Goal: Task Accomplishment & Management: Complete application form

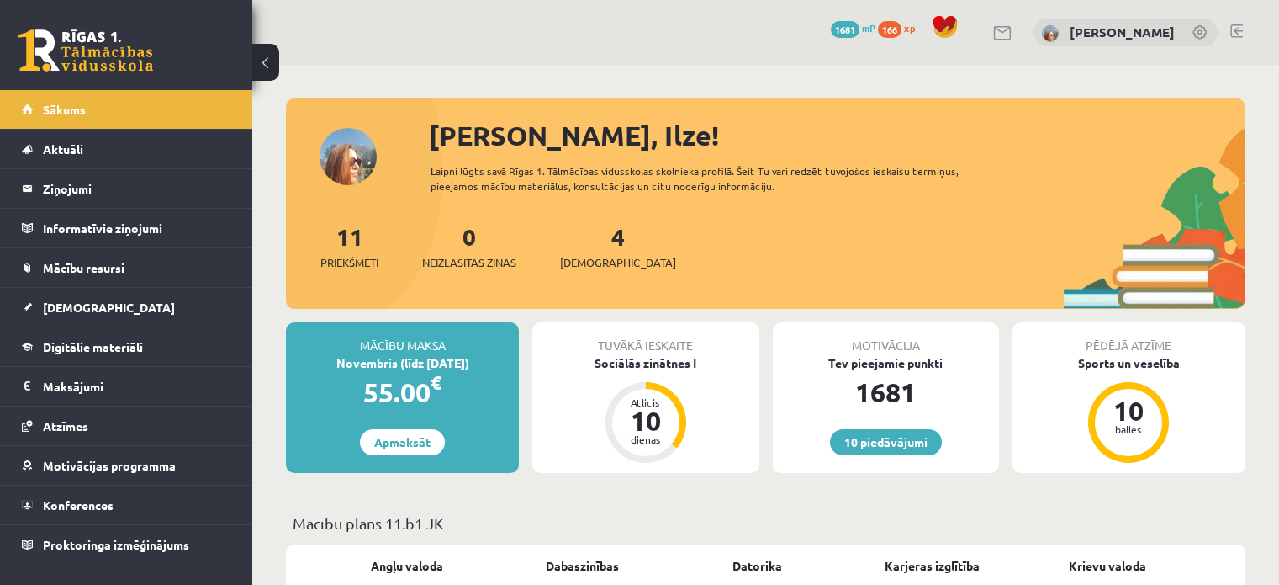
scroll to position [1935, 0]
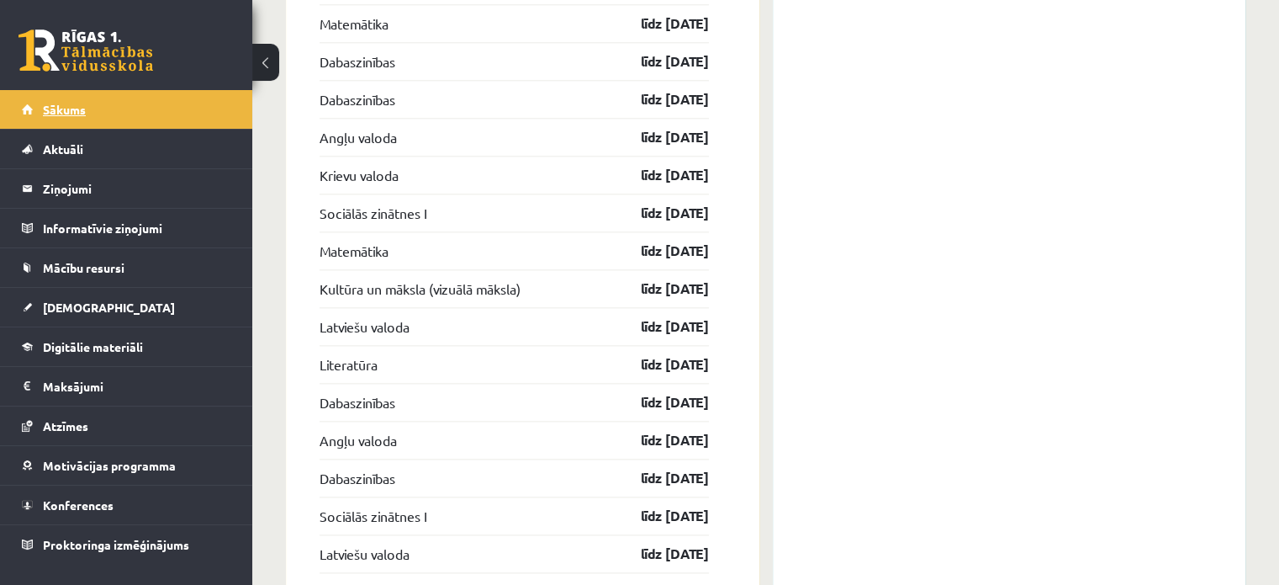
click at [137, 125] on link "Sākums" at bounding box center [126, 109] width 209 height 39
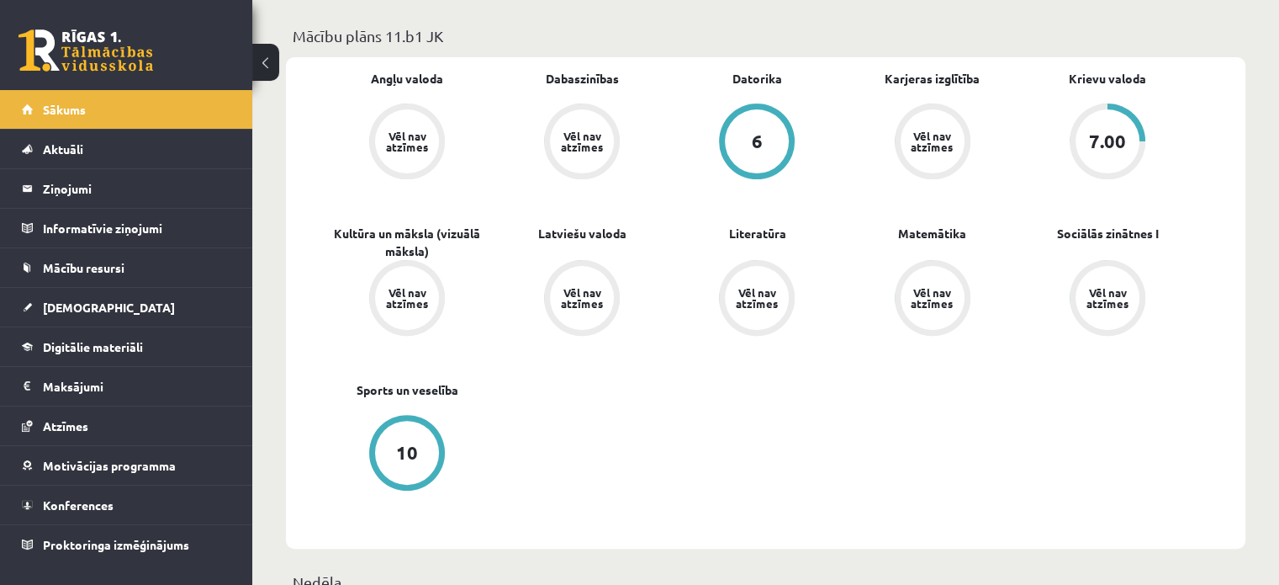
scroll to position [336, 0]
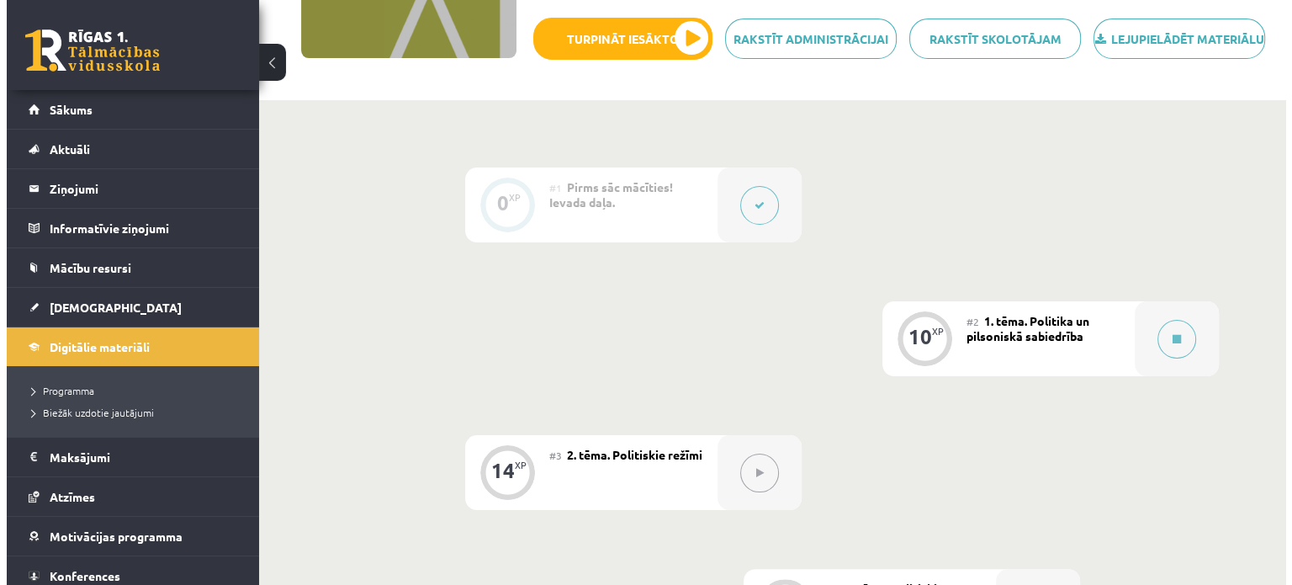
scroll to position [353, 0]
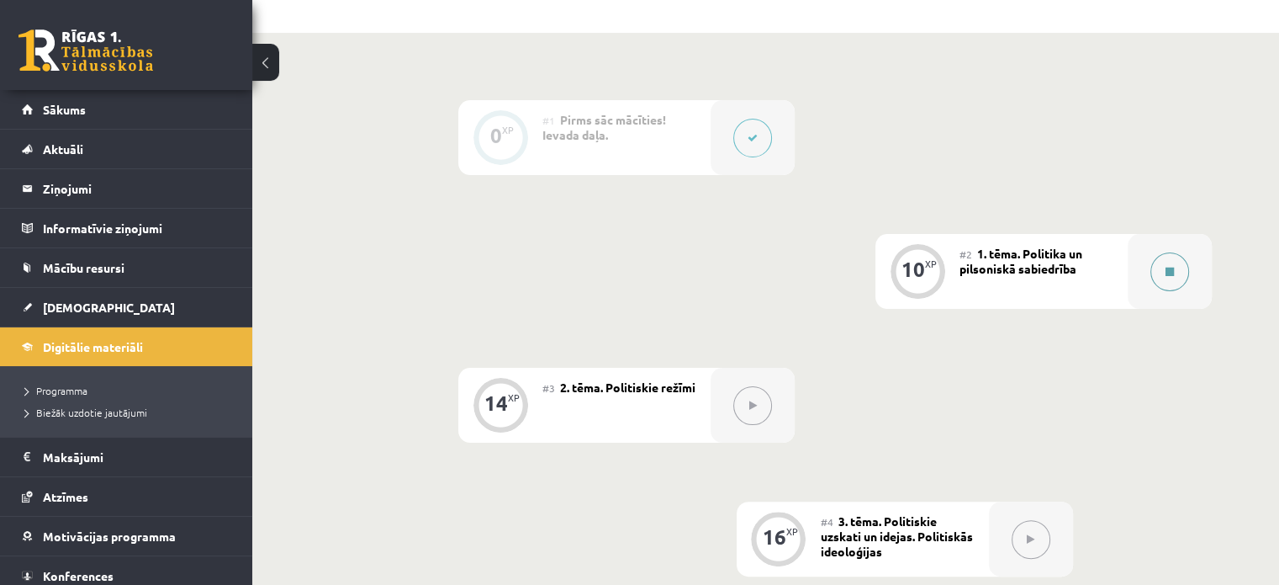
click at [1179, 291] on button at bounding box center [1170, 271] width 39 height 39
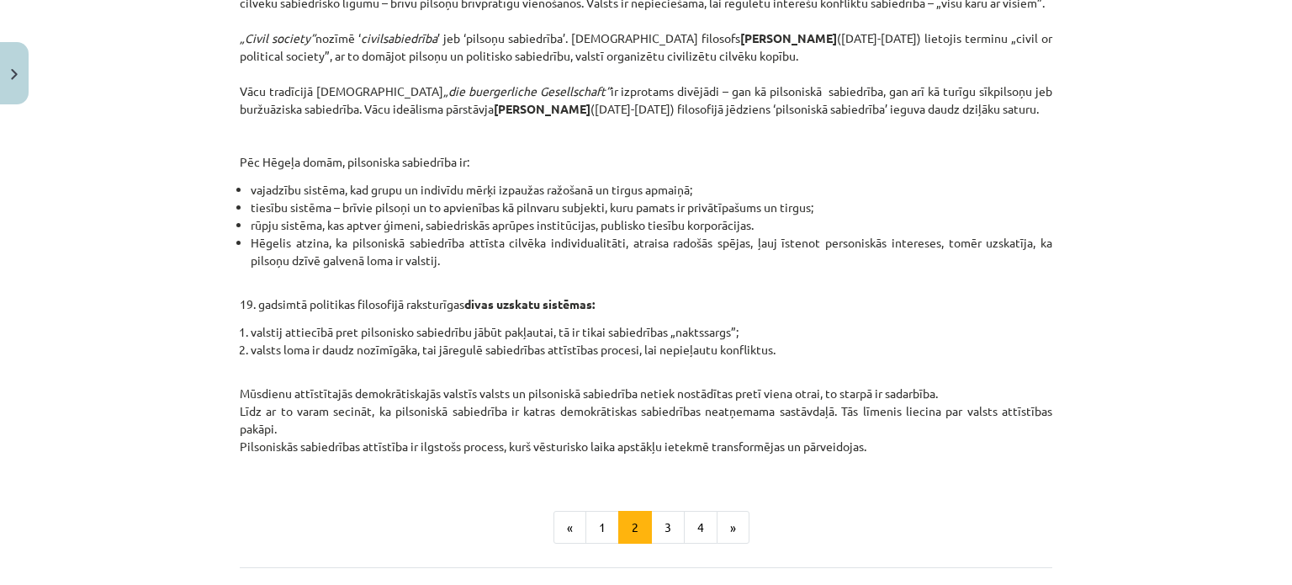
scroll to position [660, 0]
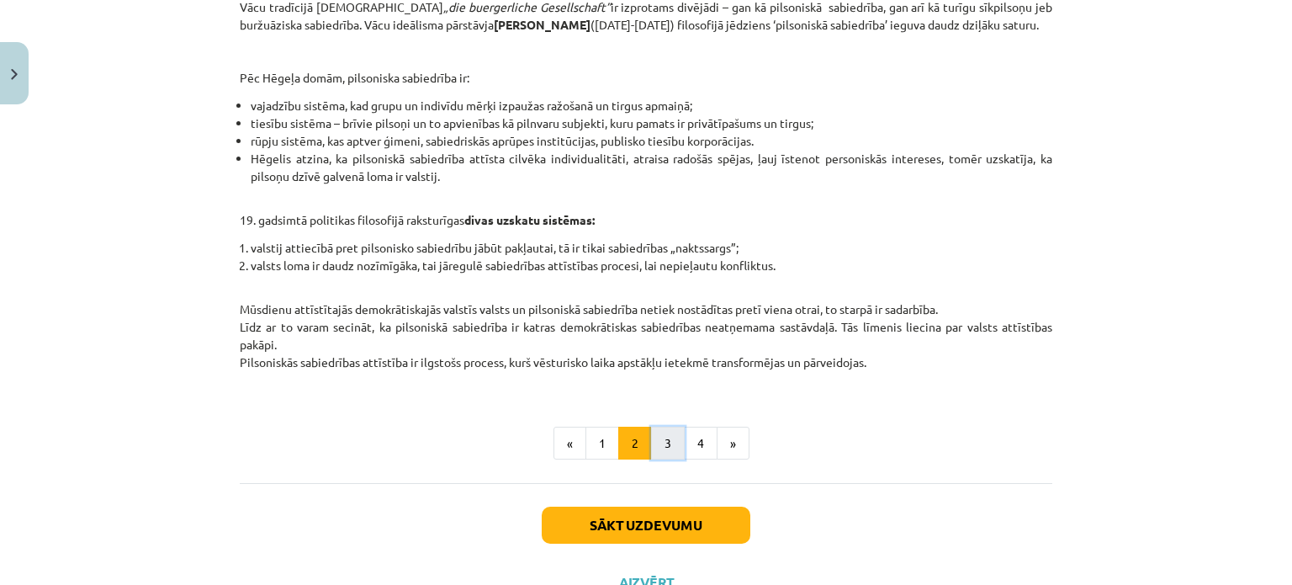
click at [660, 460] on button "3" at bounding box center [668, 443] width 34 height 34
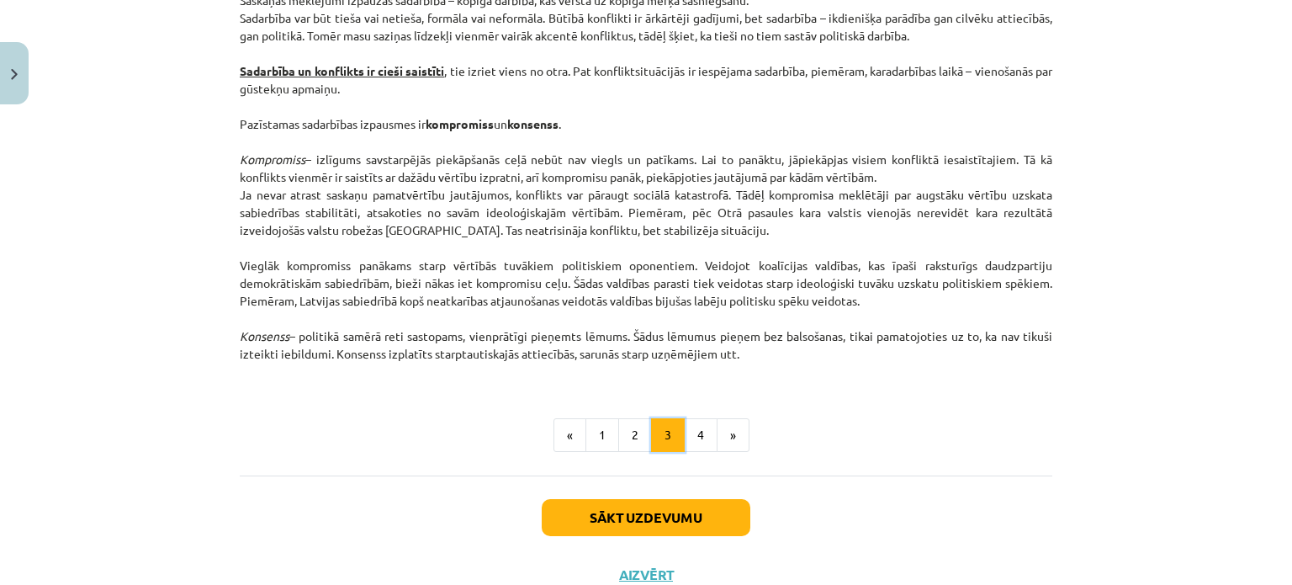
scroll to position [2255, 0]
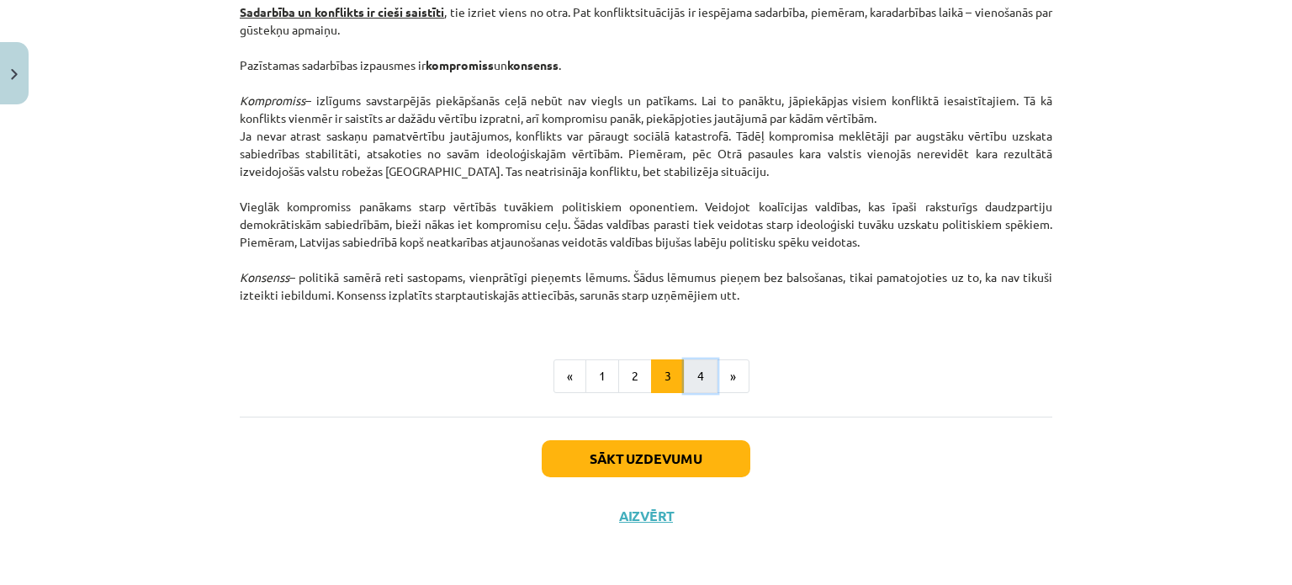
click at [697, 373] on button "4" at bounding box center [701, 376] width 34 height 34
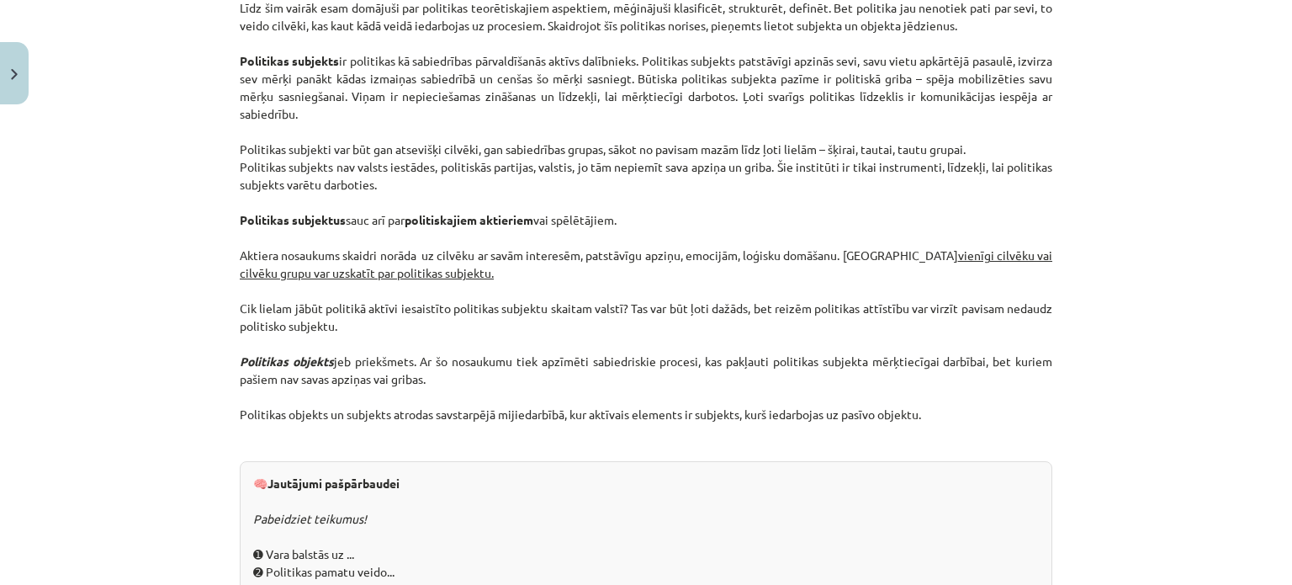
scroll to position [1310, 0]
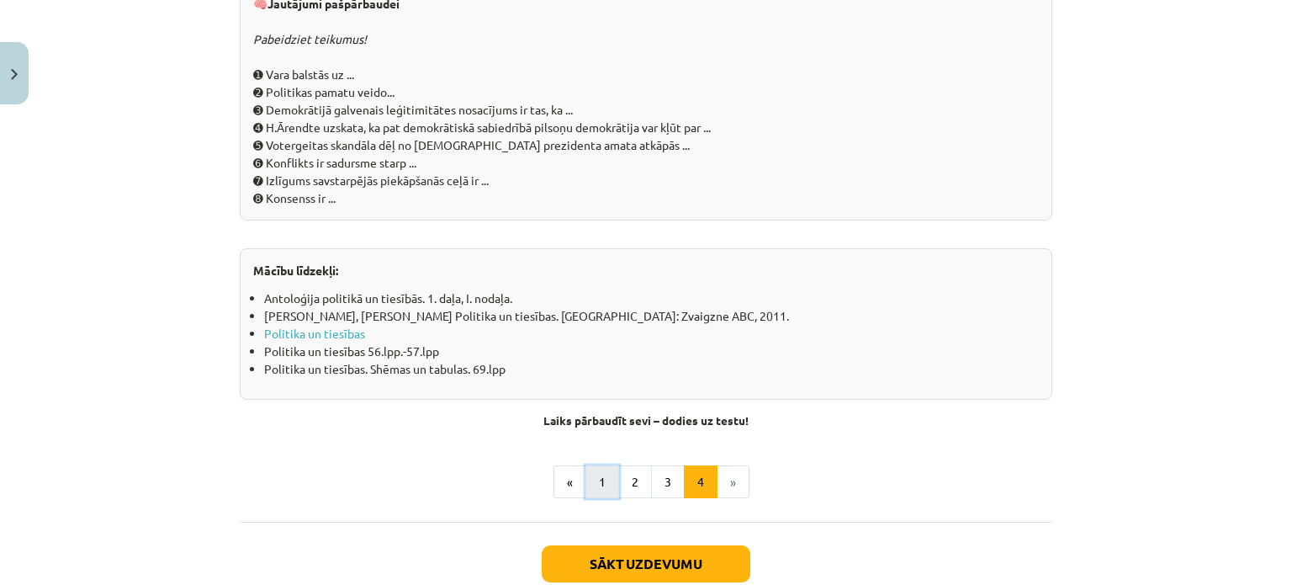
click at [594, 495] on button "1" at bounding box center [602, 482] width 34 height 34
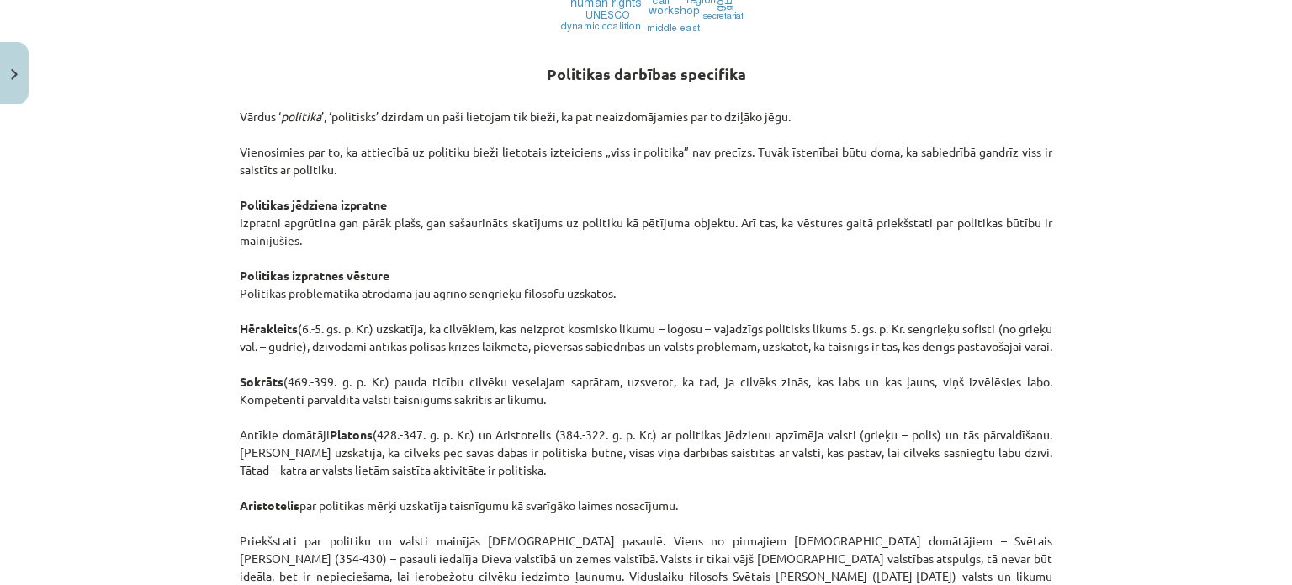
scroll to position [889, 0]
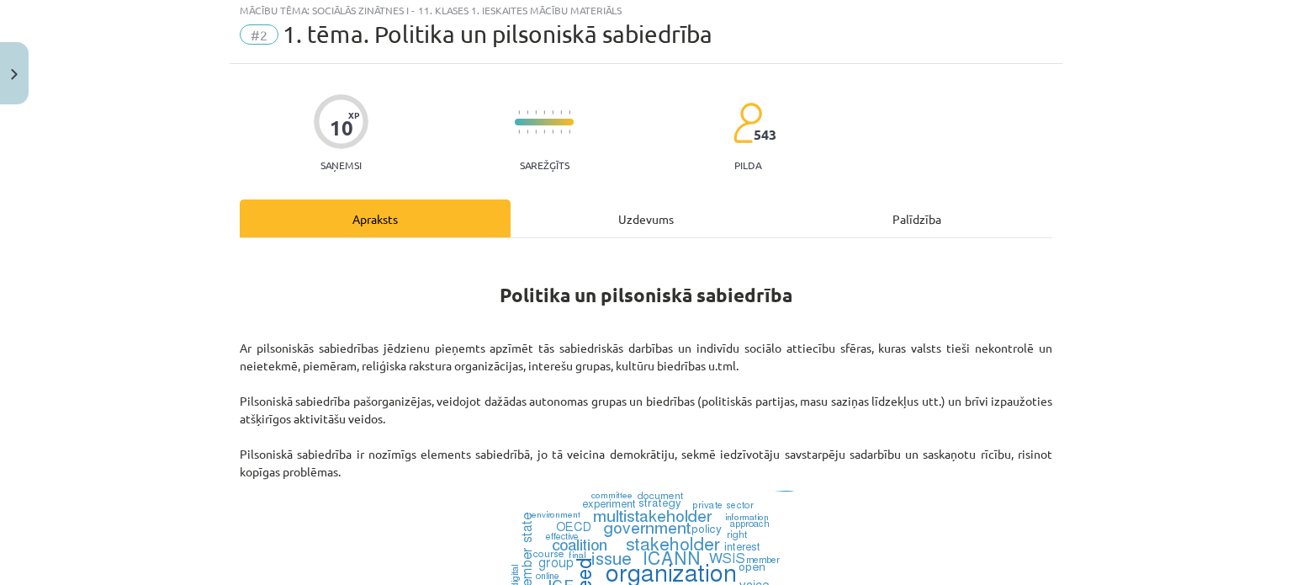
click at [666, 210] on div "Uzdevums" at bounding box center [646, 218] width 271 height 38
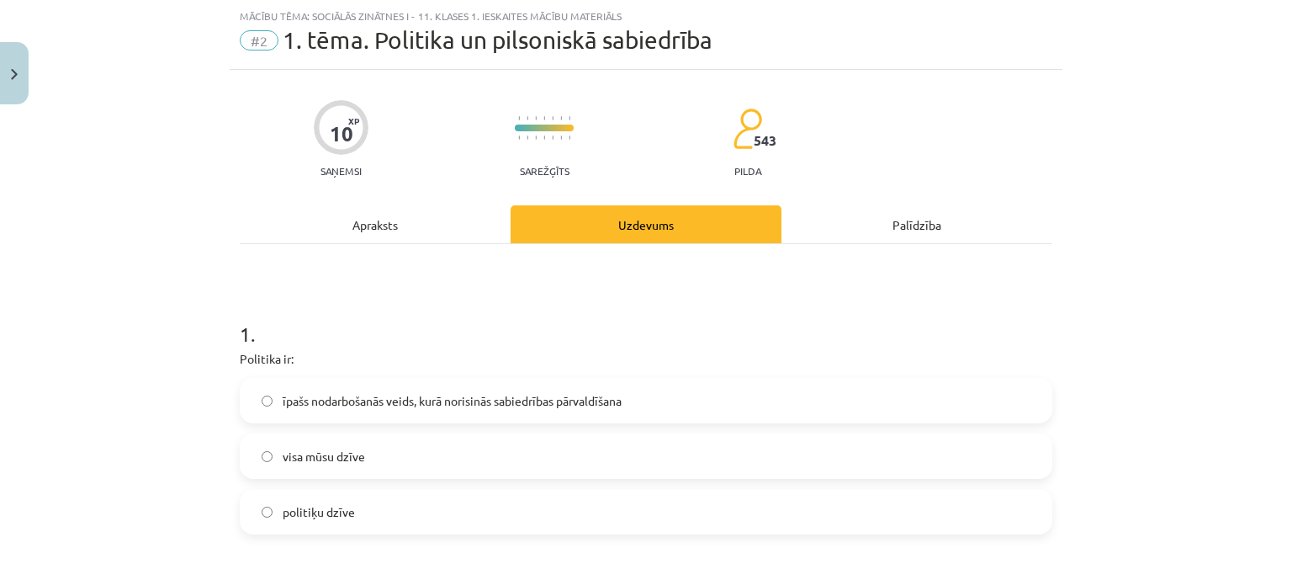
scroll to position [126, 0]
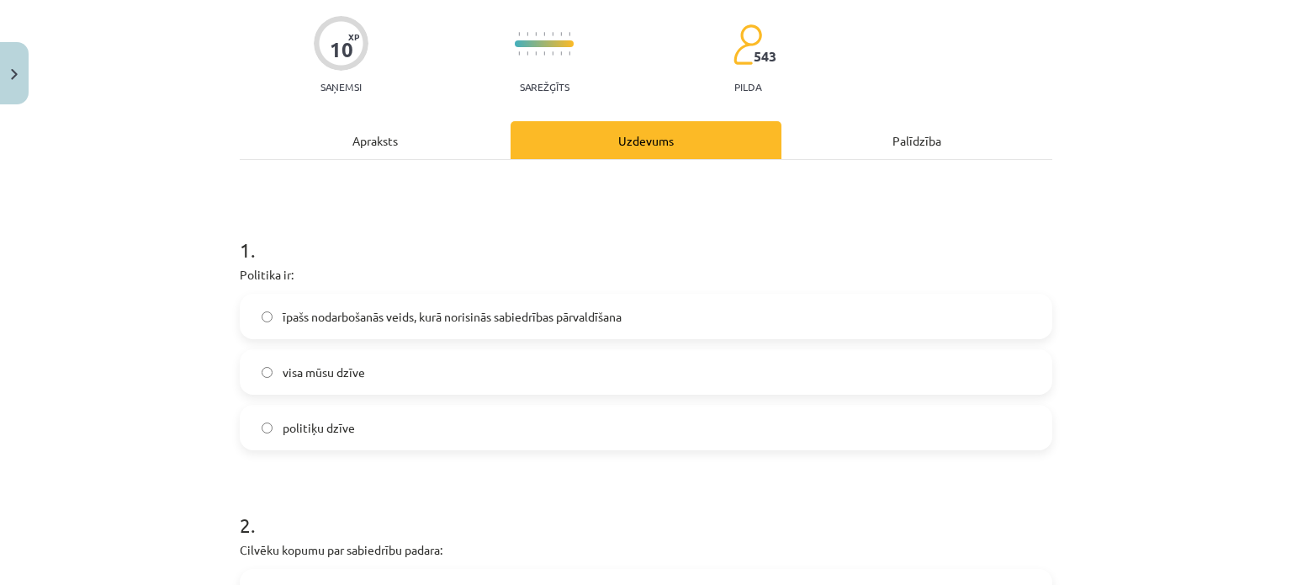
click at [627, 319] on label "īpašs nodarbošanās veids, kurā norisinās sabiedrības pārvaldīšana" at bounding box center [645, 316] width 809 height 42
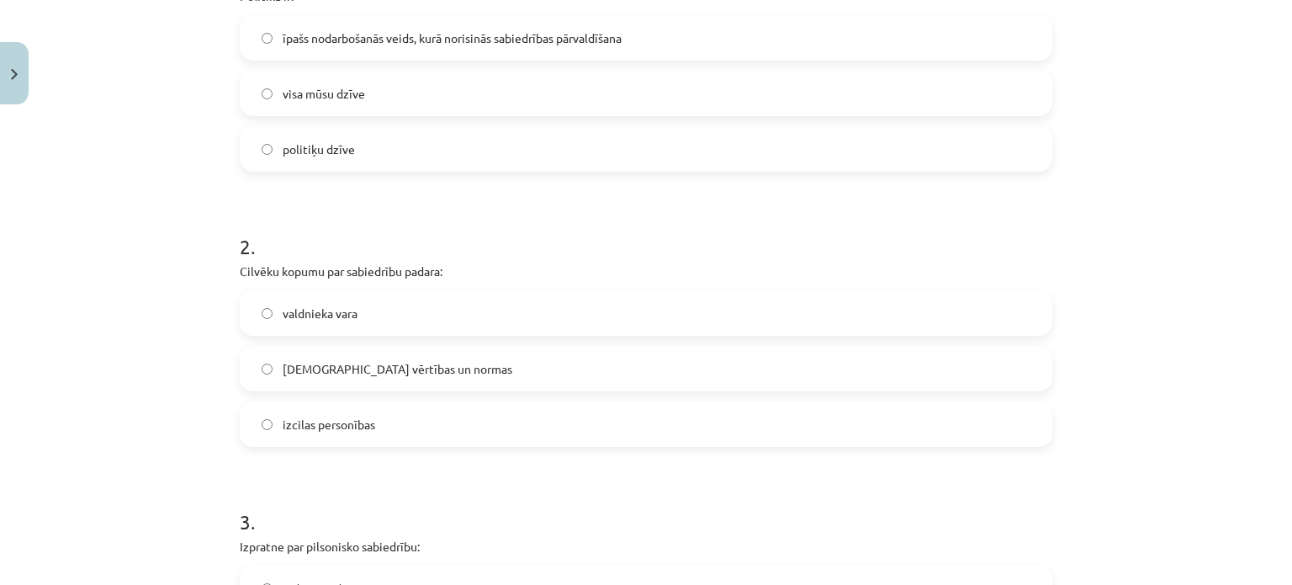
scroll to position [463, 0]
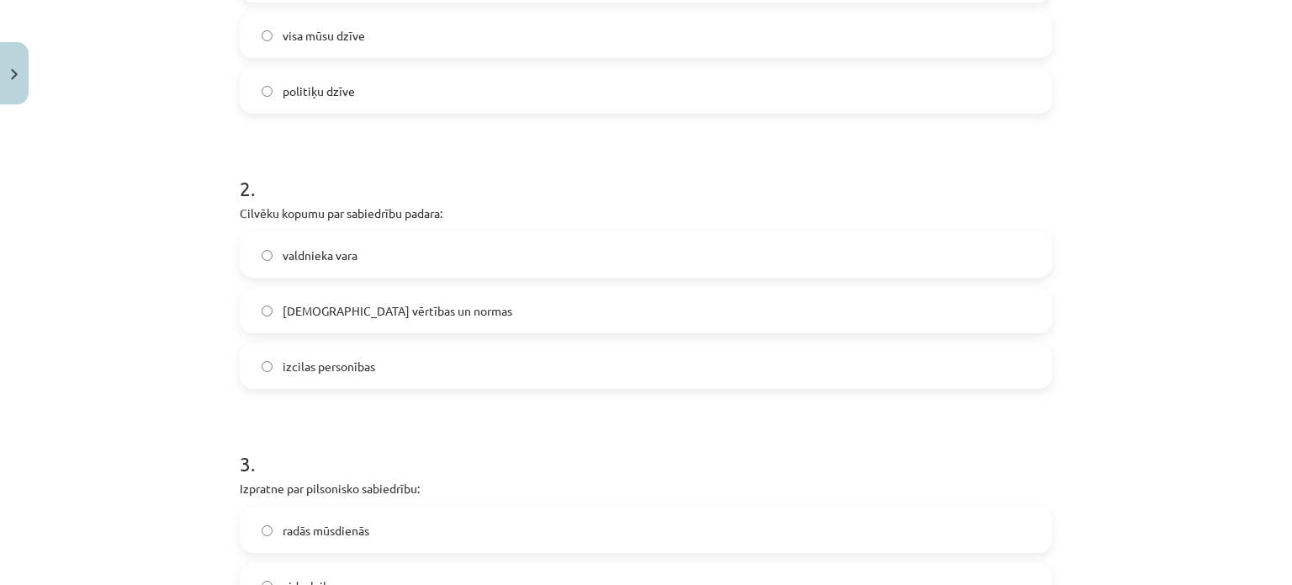
click at [627, 319] on label "kopīgās vērtības un normas" at bounding box center [645, 310] width 809 height 42
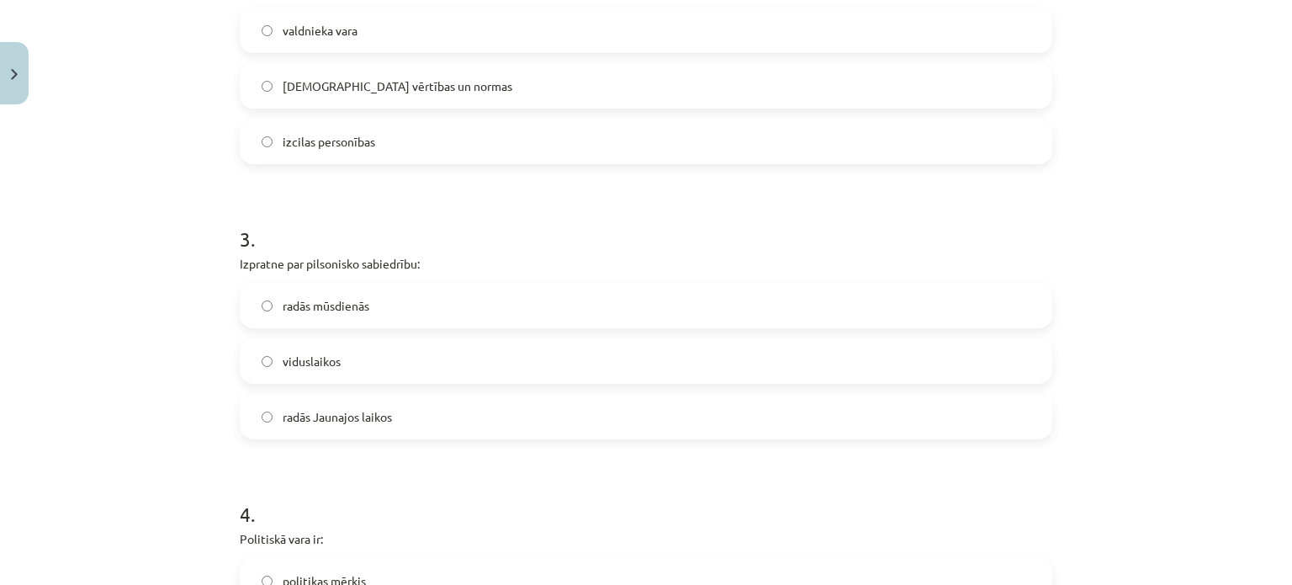
scroll to position [715, 0]
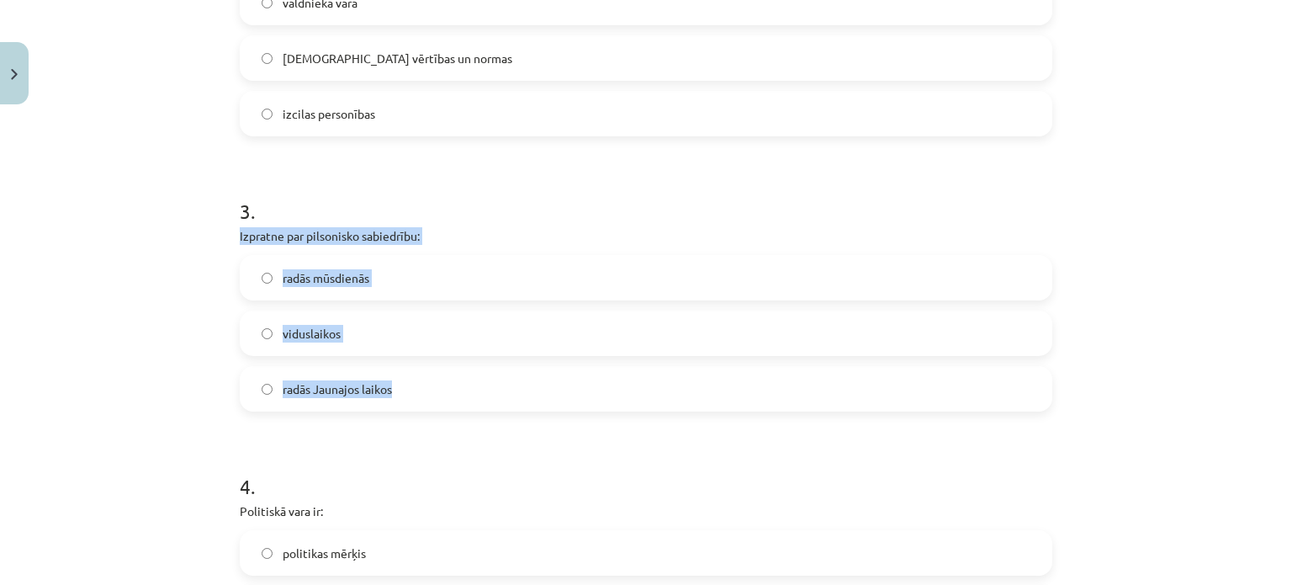
drag, startPoint x: 220, startPoint y: 225, endPoint x: 393, endPoint y: 395, distance: 242.1
click at [393, 395] on div "Mācību tēma: Sociālās zinātnes i - 11. klases 1. ieskaites mācību materiāls #2 …" at bounding box center [646, 292] width 1292 height 585
copy div "Izpratne par pilsonisko sabiedrību: radās mūsdienās viduslaikos radās Jaunajos …"
click at [600, 379] on label "radās Jaunajos laikos" at bounding box center [645, 389] width 809 height 42
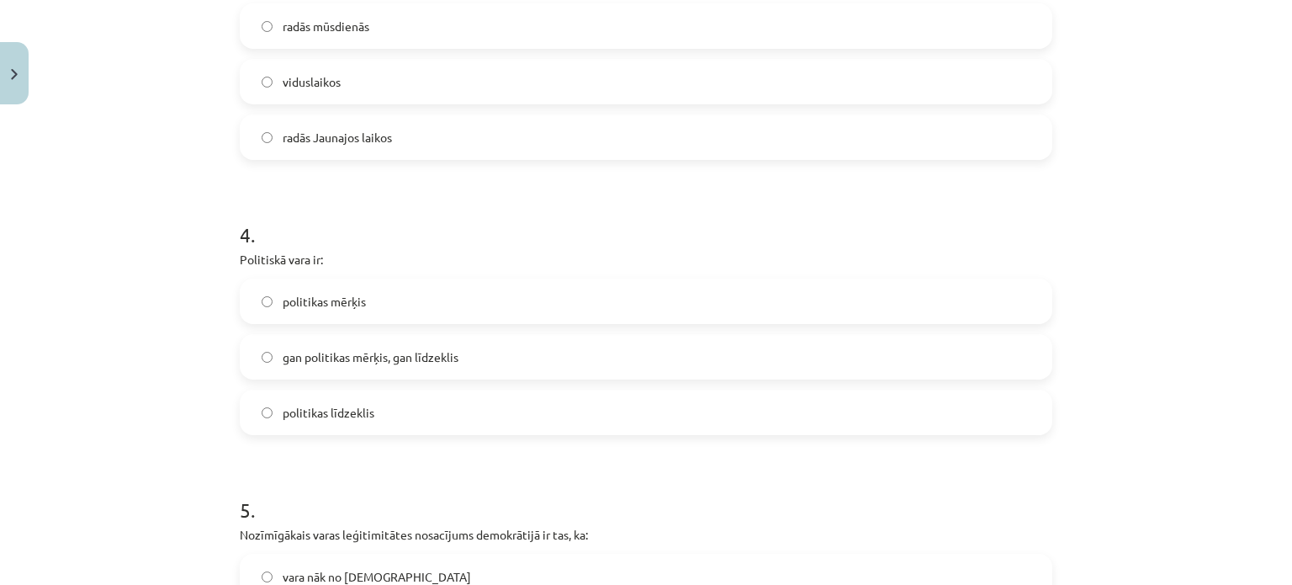
scroll to position [967, 0]
click at [602, 359] on label "gan politikas mērķis, gan līdzeklis" at bounding box center [645, 356] width 809 height 42
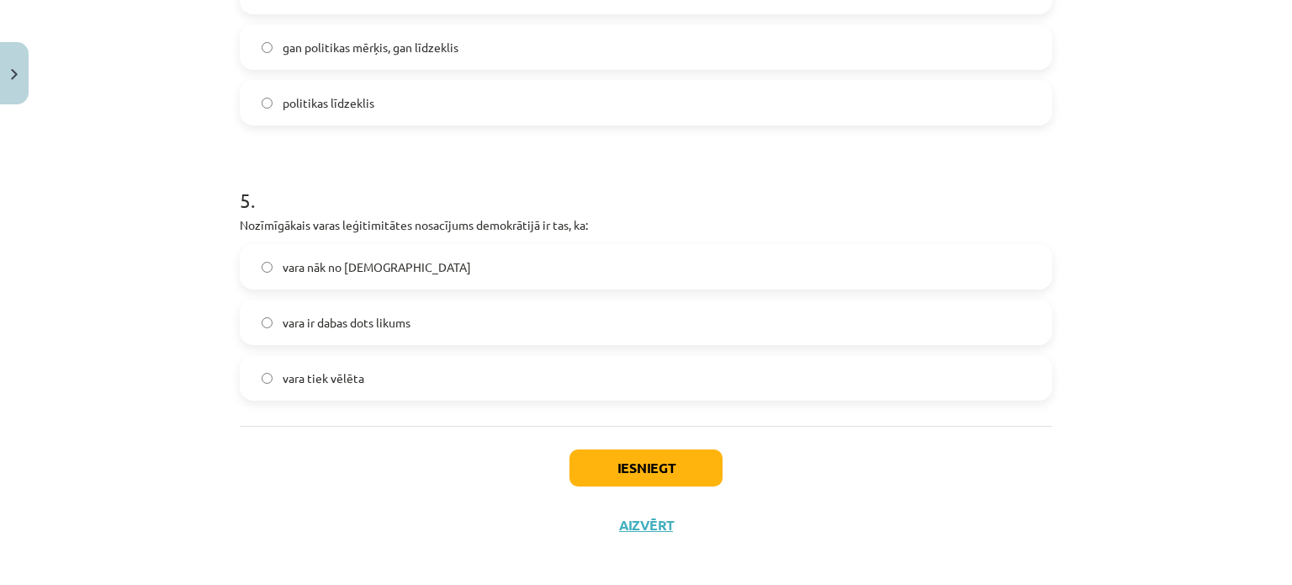
scroll to position [1286, 0]
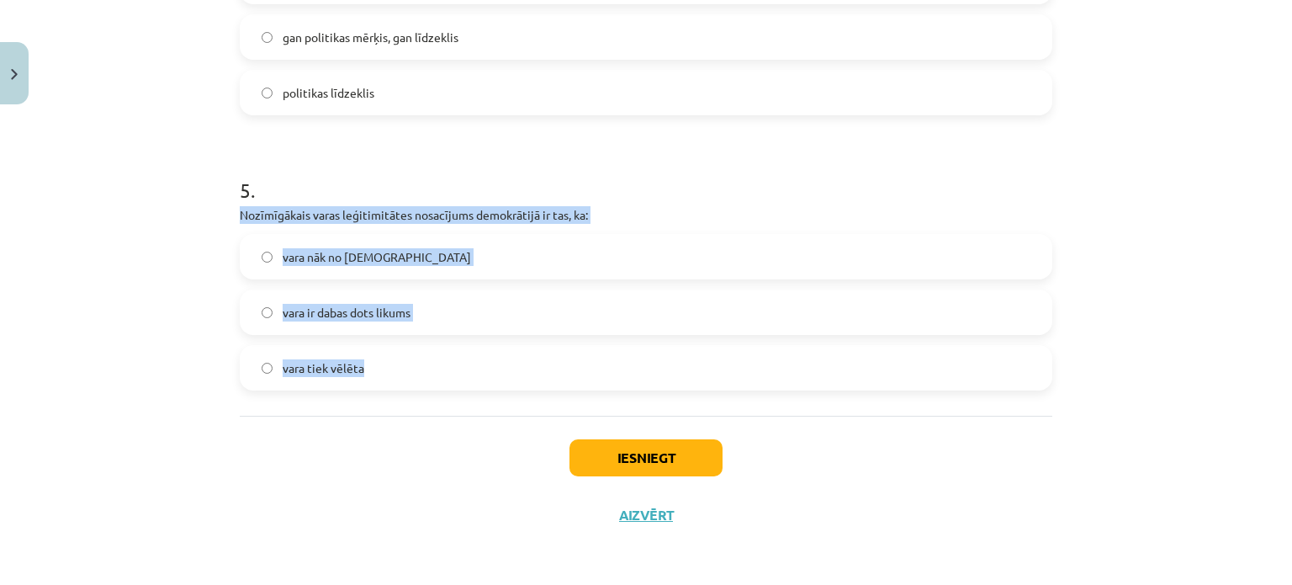
drag, startPoint x: 219, startPoint y: 215, endPoint x: 474, endPoint y: 390, distance: 310.3
click at [474, 390] on div "Mācību tēma: Sociālās zinātnes i - 11. klases 1. ieskaites mācību materiāls #2 …" at bounding box center [646, 292] width 1292 height 585
copy div "Nozīmīgākais varas leģitimitātes nosacījums demokrātijā ir tas, ka: vara nāk no…"
click at [565, 366] on label "vara tiek vēlēta" at bounding box center [645, 368] width 809 height 42
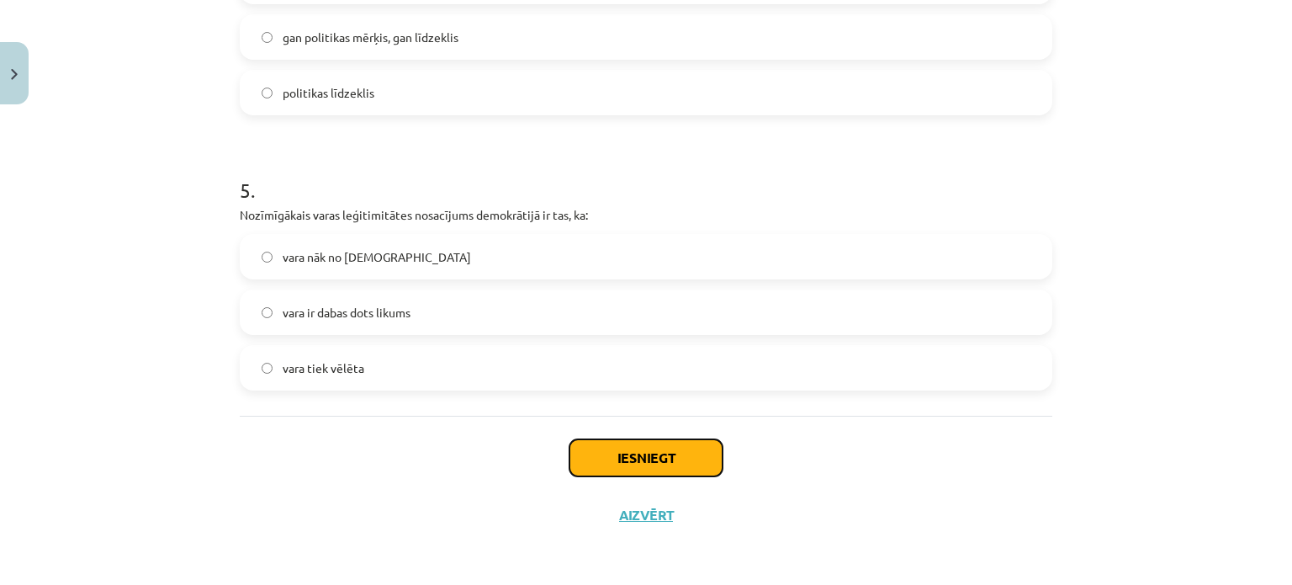
click at [663, 453] on button "Iesniegt" at bounding box center [645, 457] width 153 height 37
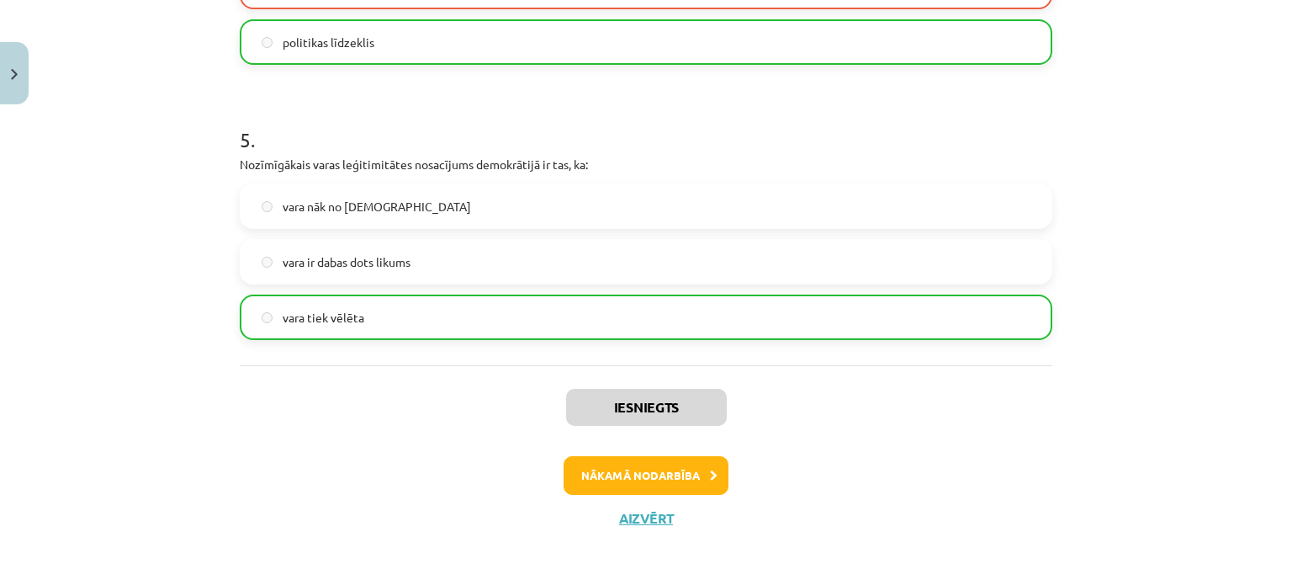
scroll to position [1339, 0]
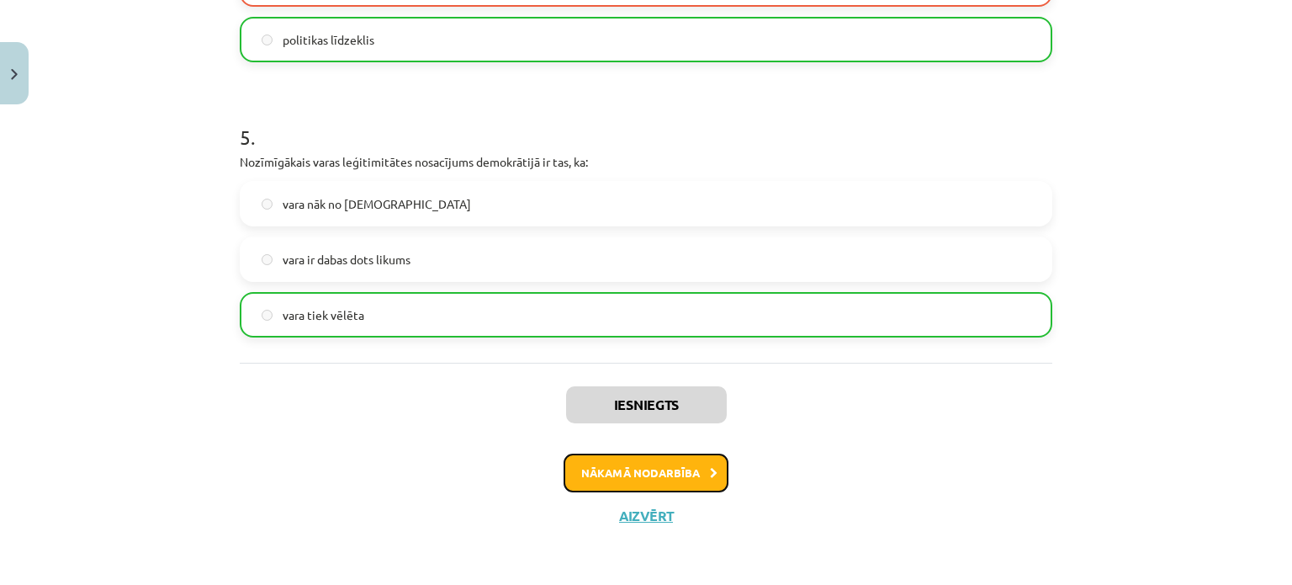
click at [678, 487] on button "Nākamā nodarbība" at bounding box center [646, 472] width 165 height 39
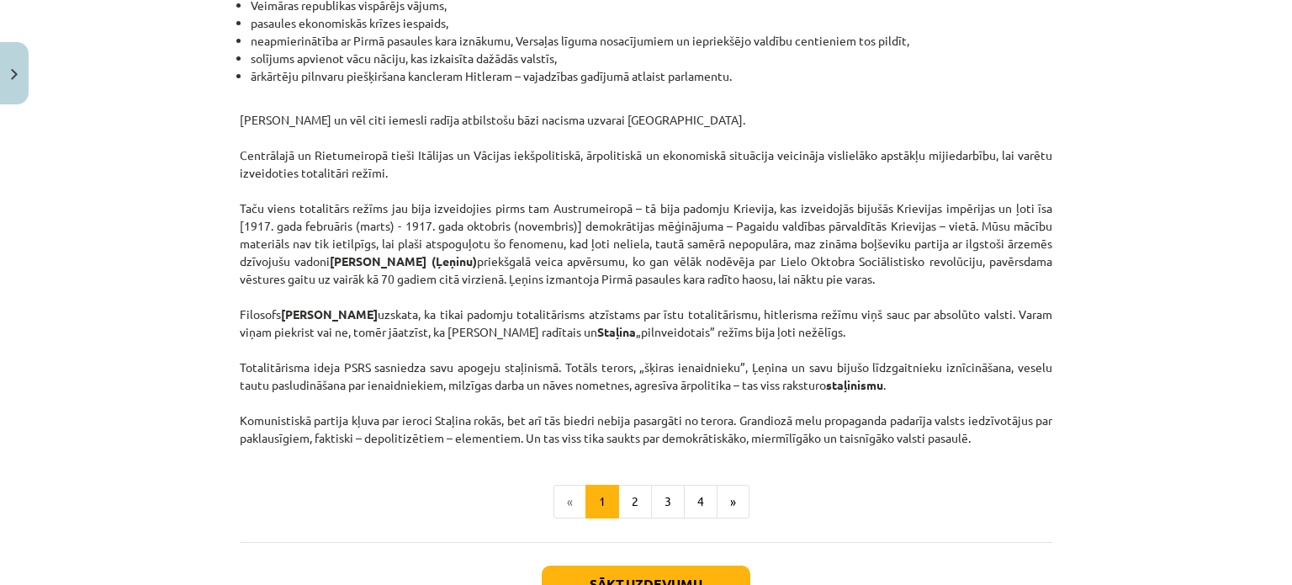
scroll to position [3863, 0]
